Goal: Task Accomplishment & Management: Use online tool/utility

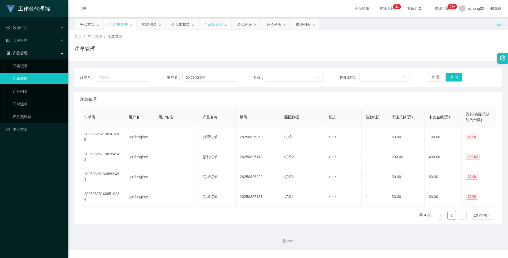
click at [204, 25] on div "产品预设置" at bounding box center [213, 24] width 19 height 10
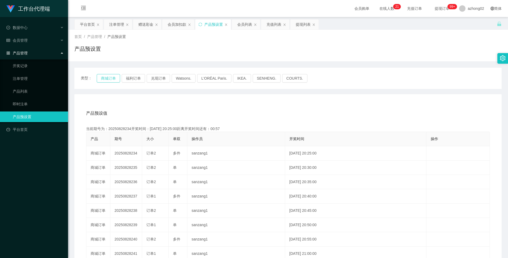
click at [104, 78] on button "商城订单" at bounding box center [108, 78] width 23 height 8
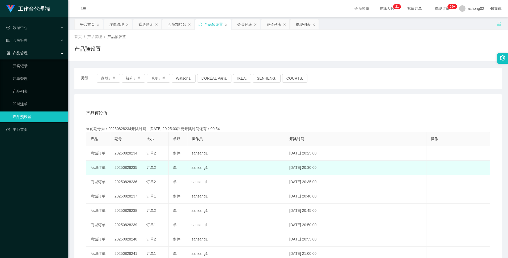
click at [126, 167] on td "20250828235" at bounding box center [126, 168] width 32 height 14
copy td "20250828235"
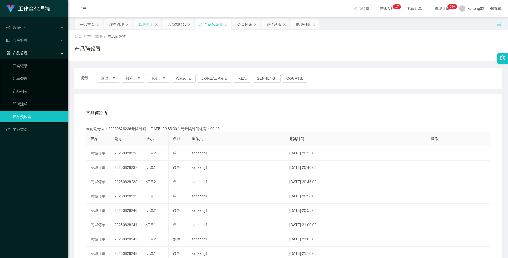
click at [146, 25] on div "赠送彩金" at bounding box center [145, 24] width 15 height 10
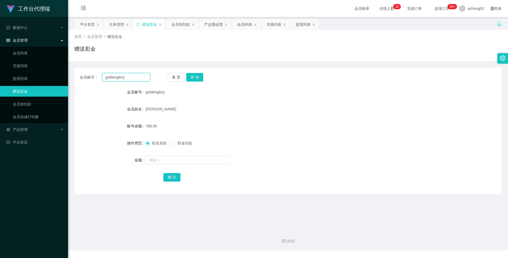
drag, startPoint x: 135, startPoint y: 79, endPoint x: 85, endPoint y: 73, distance: 50.6
click at [90, 74] on div "会员账号： goldenglory" at bounding box center [115, 77] width 70 height 8
paste input "Samli"
type input "Samli"
click at [192, 78] on button "查 询" at bounding box center [194, 77] width 17 height 8
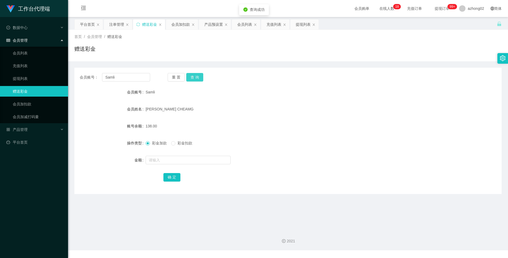
click at [192, 78] on button "查 询" at bounding box center [194, 77] width 17 height 8
click at [195, 79] on button "查 询" at bounding box center [194, 77] width 17 height 8
click at [196, 78] on button "查 询" at bounding box center [194, 77] width 17 height 8
